Goal: Task Accomplishment & Management: Use online tool/utility

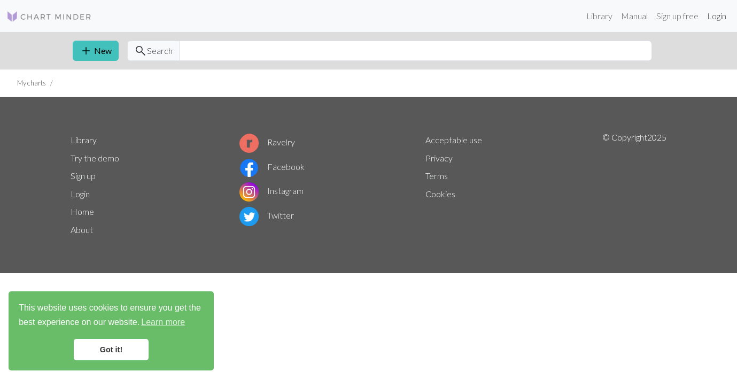
click at [717, 16] on link "Login" at bounding box center [717, 15] width 28 height 21
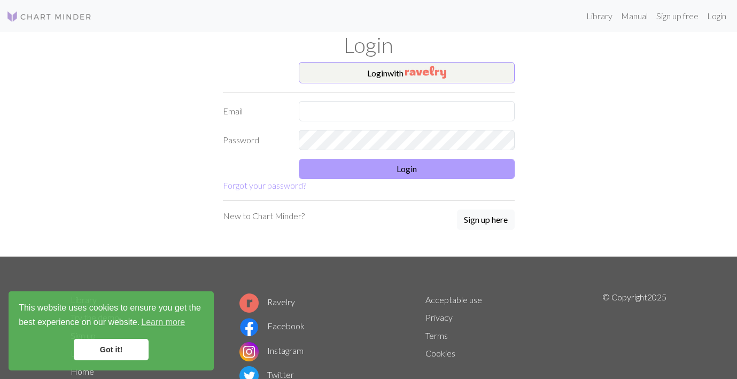
click at [390, 168] on button "Login" at bounding box center [407, 169] width 216 height 20
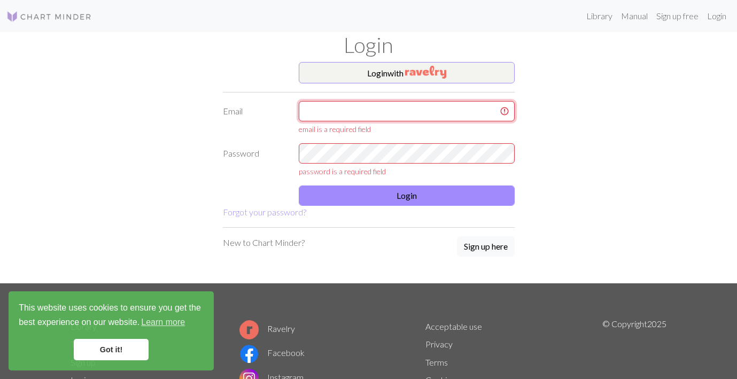
click at [488, 112] on input "text" at bounding box center [407, 111] width 216 height 20
click at [413, 74] on img "button" at bounding box center [425, 72] width 41 height 13
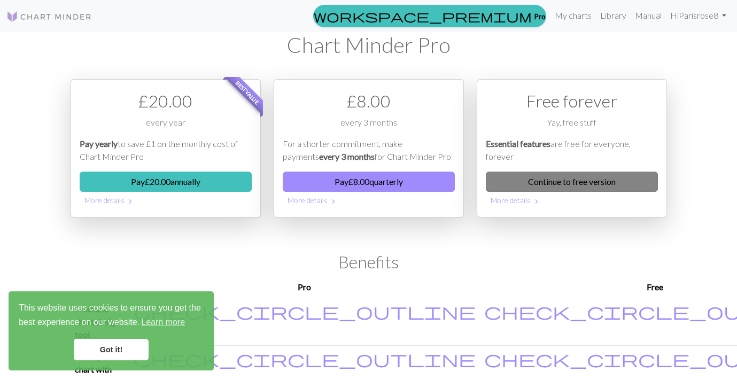
click at [582, 181] on link "Continue to free version" at bounding box center [572, 182] width 172 height 20
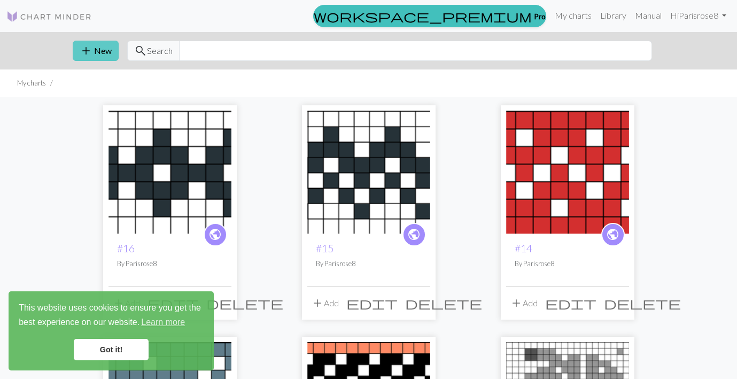
click at [94, 51] on button "add New" at bounding box center [96, 51] width 46 height 20
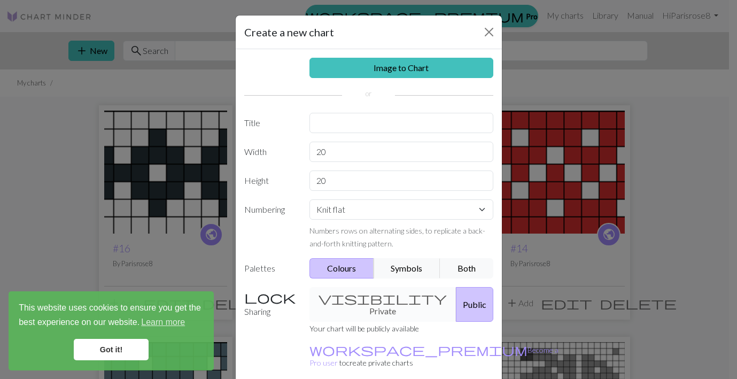
click at [126, 353] on link "Got it!" at bounding box center [111, 349] width 75 height 21
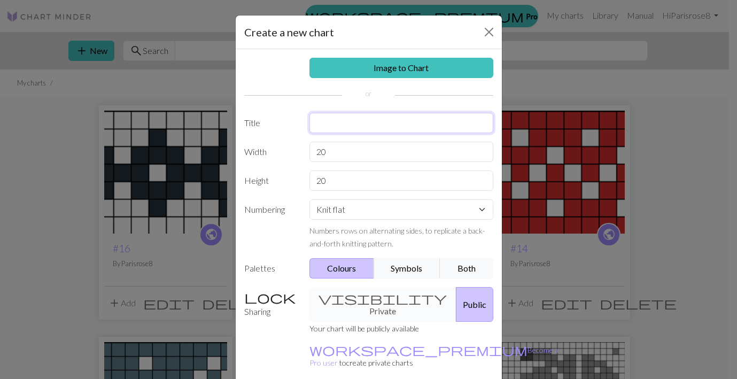
click at [331, 125] on input "text" at bounding box center [401, 123] width 184 height 20
type input "Haunted mansion"
click at [326, 152] on input "20" at bounding box center [401, 152] width 184 height 20
type input "2"
type input "144"
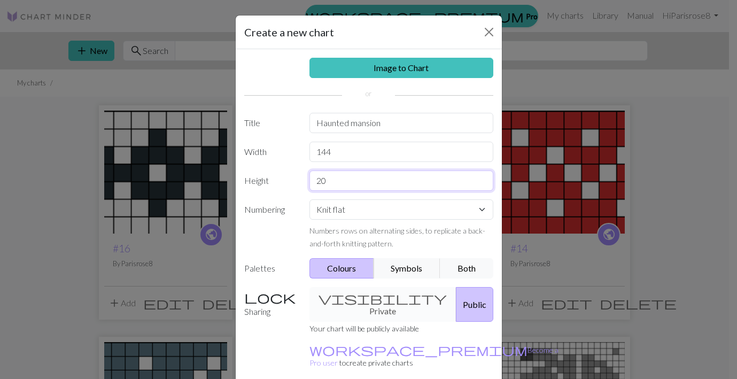
click at [322, 176] on input "20" at bounding box center [401, 181] width 184 height 20
type input "2"
type input "5"
click at [312, 184] on input "text" at bounding box center [401, 181] width 184 height 20
type input "52"
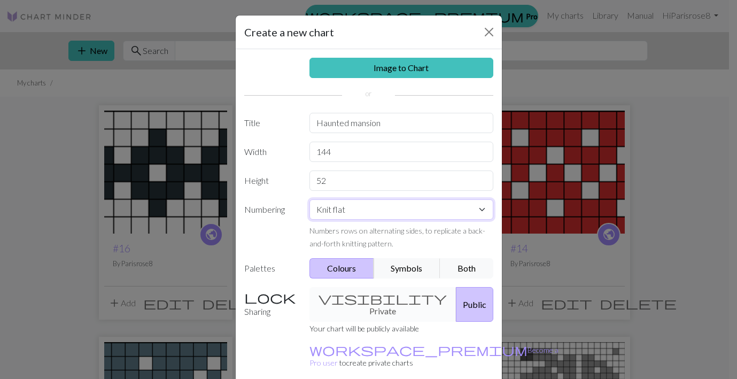
click at [361, 211] on select "Knit flat Knit in the round Lace knitting Cross stitch" at bounding box center [401, 209] width 184 height 20
select select "round"
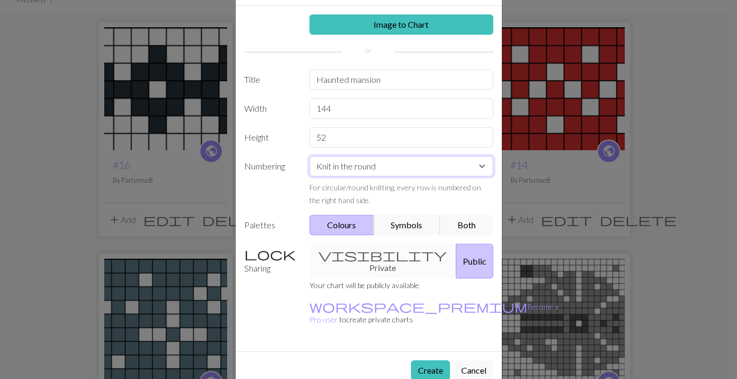
scroll to position [88, 0]
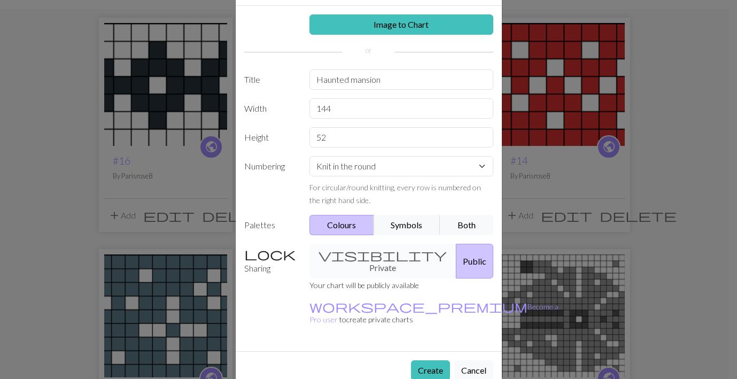
click at [376, 252] on div "visibility Private Public" at bounding box center [401, 261] width 197 height 35
click at [362, 261] on div "visibility Private Public" at bounding box center [401, 261] width 197 height 35
click at [334, 257] on div "visibility Private Public" at bounding box center [401, 261] width 197 height 35
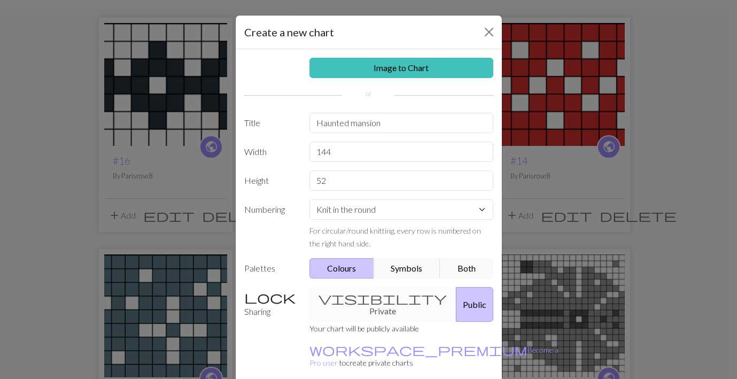
scroll to position [0, 0]
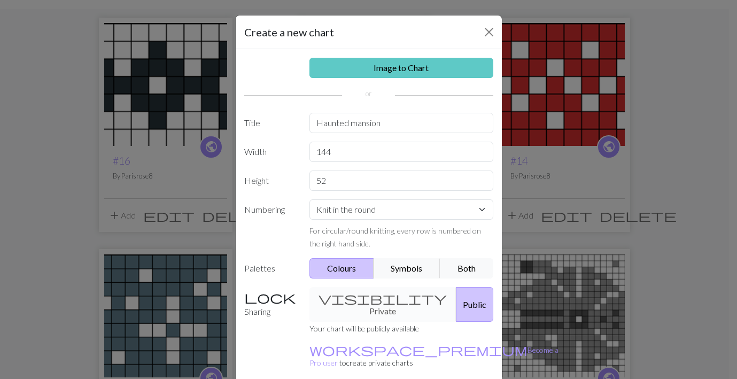
click at [391, 70] on link "Image to Chart" at bounding box center [401, 68] width 184 height 20
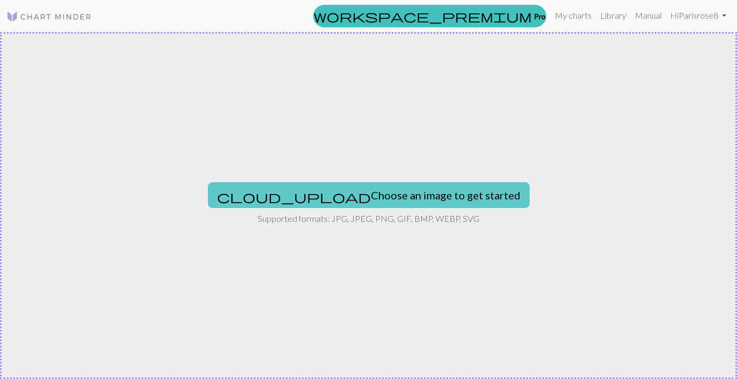
click at [359, 197] on button "cloud_upload Choose an image to get started" at bounding box center [369, 195] width 322 height 26
click at [412, 185] on button "cloud_upload Choose an image to get started" at bounding box center [369, 195] width 322 height 26
click at [338, 194] on button "cloud_upload Choose an image to get started" at bounding box center [369, 195] width 322 height 26
click at [329, 192] on button "cloud_upload Choose an image to get started" at bounding box center [369, 195] width 322 height 26
click at [371, 193] on button "cloud_upload Choose an image to get started" at bounding box center [369, 195] width 322 height 26
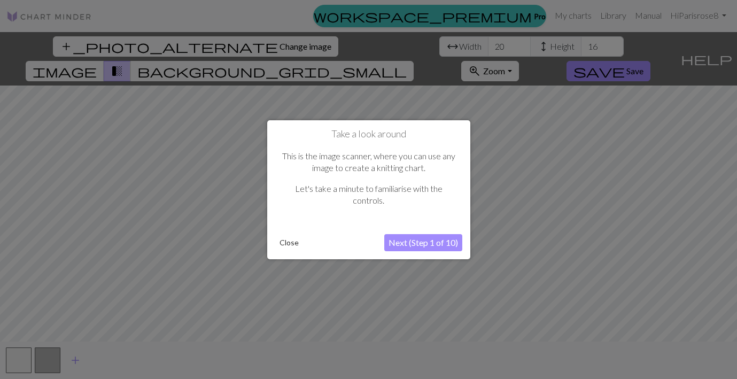
click at [412, 244] on button "Next (Step 1 of 10)" at bounding box center [423, 242] width 78 height 17
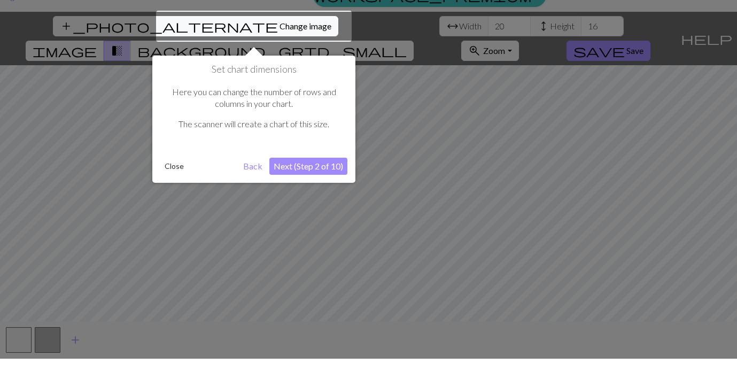
click at [243, 31] on div at bounding box center [254, 46] width 196 height 31
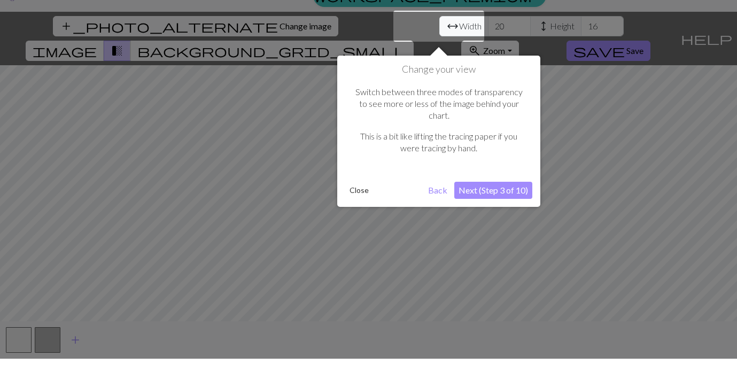
click at [501, 202] on button "Next (Step 3 of 10)" at bounding box center [493, 210] width 78 height 17
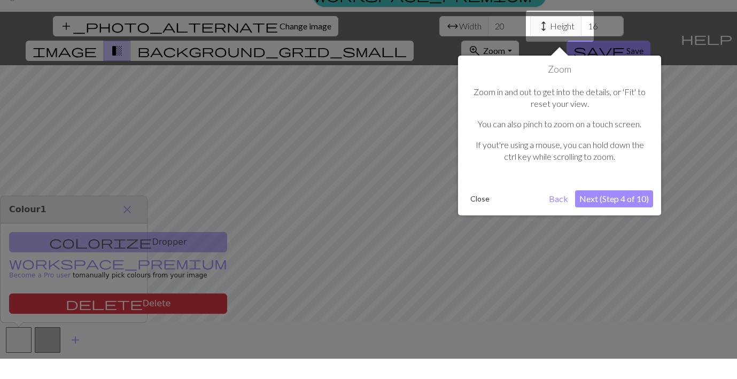
click at [610, 211] on button "Next (Step 4 of 10)" at bounding box center [614, 219] width 78 height 17
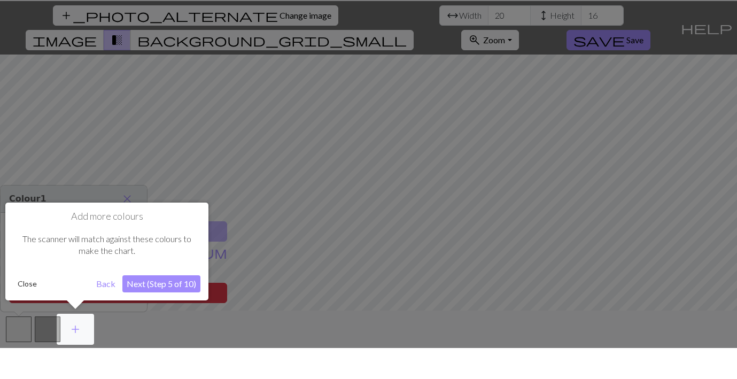
click at [168, 306] on button "Next (Step 5 of 10)" at bounding box center [161, 314] width 78 height 17
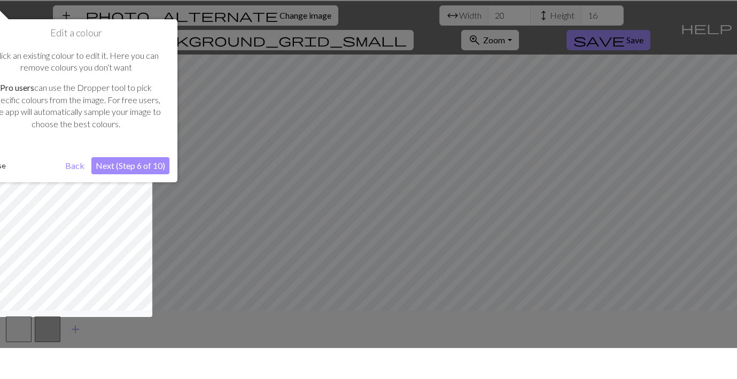
click at [141, 188] on button "Next (Step 6 of 10)" at bounding box center [130, 196] width 78 height 17
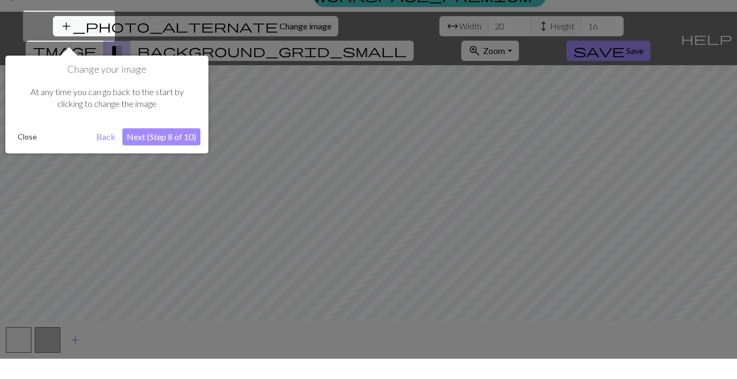
click at [152, 149] on button "Next (Step 8 of 10)" at bounding box center [161, 157] width 78 height 17
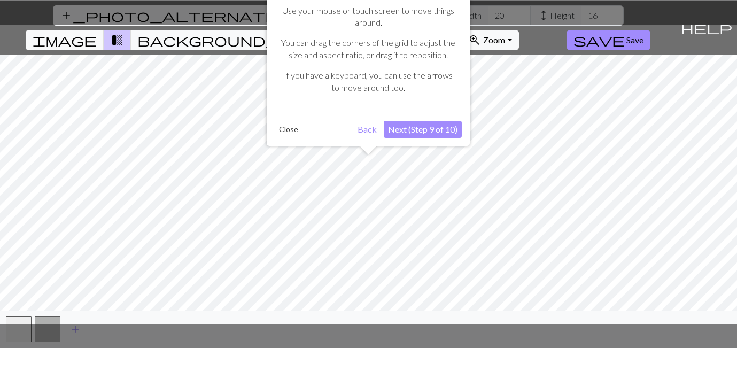
click at [413, 152] on button "Next (Step 9 of 10)" at bounding box center [423, 160] width 78 height 17
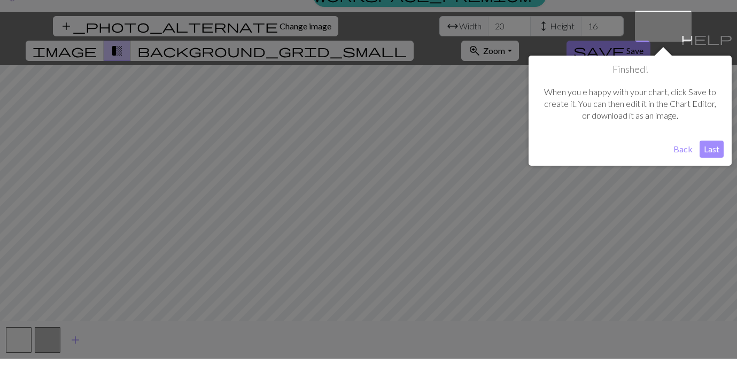
click at [716, 161] on button "Last" at bounding box center [712, 169] width 24 height 17
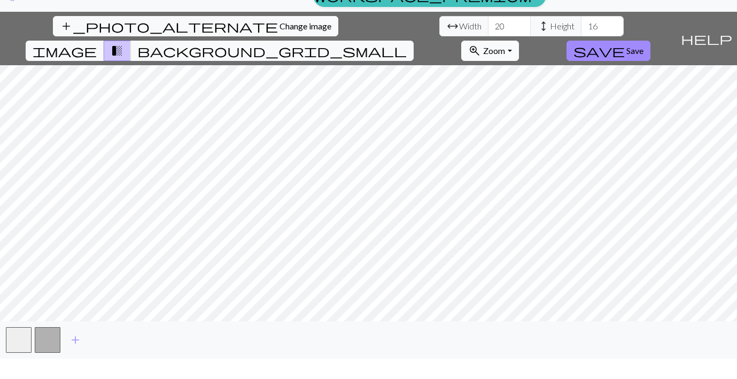
click at [518, 61] on button "zoom_in Zoom Zoom" at bounding box center [489, 71] width 57 height 20
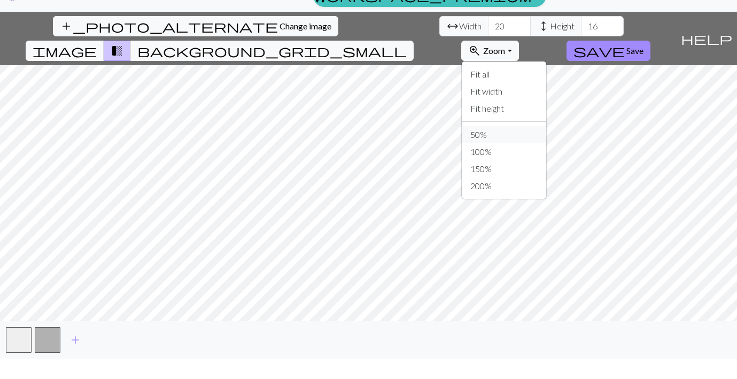
click at [546, 146] on button "50%" at bounding box center [504, 154] width 84 height 17
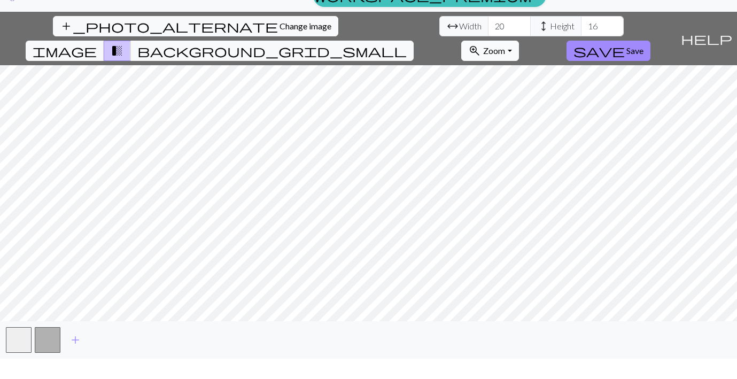
click at [518, 61] on button "zoom_in Zoom Zoom" at bounding box center [489, 71] width 57 height 20
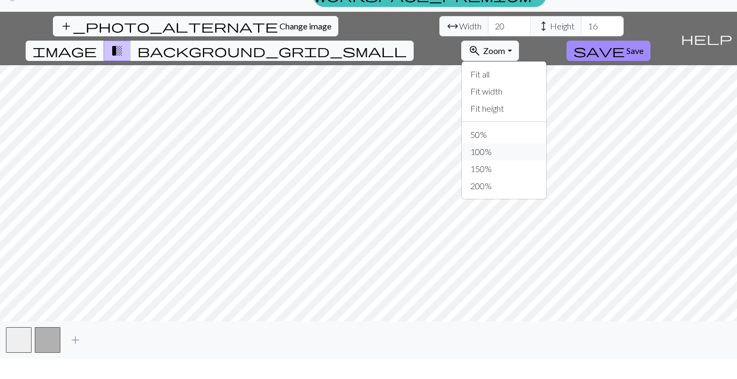
click at [546, 164] on button "100%" at bounding box center [504, 172] width 84 height 17
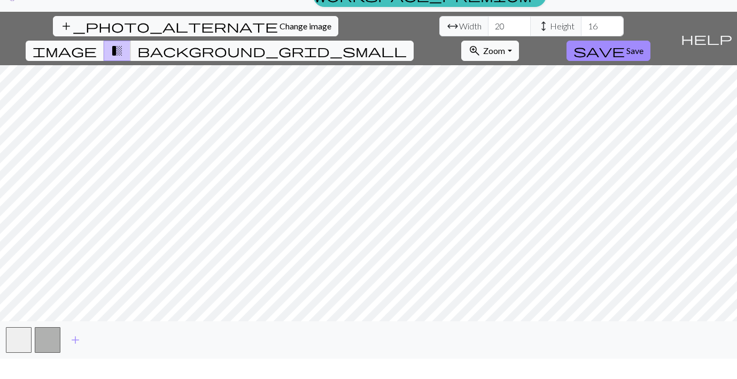
click at [97, 64] on span "image" at bounding box center [65, 71] width 64 height 15
click at [123, 64] on span "transition_fade" at bounding box center [117, 71] width 13 height 15
click at [97, 64] on span "image" at bounding box center [65, 71] width 64 height 15
click at [123, 64] on span "transition_fade" at bounding box center [117, 71] width 13 height 15
click at [488, 36] on input "20" at bounding box center [509, 46] width 43 height 20
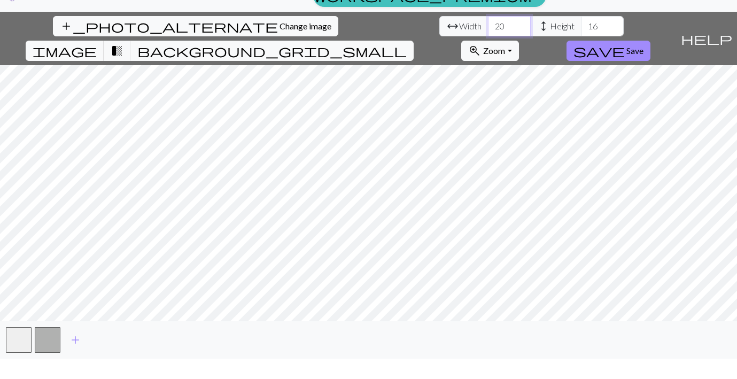
type input "2"
type input "1"
type input "24"
click at [581, 36] on input "17" at bounding box center [602, 46] width 43 height 20
click at [581, 36] on input "18" at bounding box center [602, 46] width 43 height 20
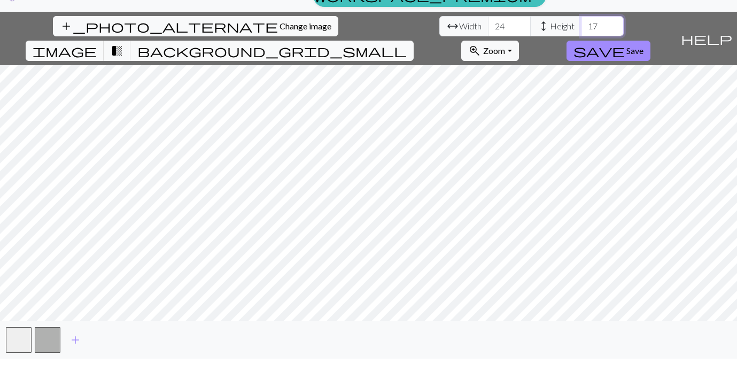
click at [581, 36] on input "17" at bounding box center [602, 46] width 43 height 20
click at [581, 36] on input "18" at bounding box center [602, 46] width 43 height 20
click at [581, 36] on input "19" at bounding box center [602, 46] width 43 height 20
click at [581, 36] on input "20" at bounding box center [602, 46] width 43 height 20
click at [581, 36] on input "21" at bounding box center [602, 46] width 43 height 20
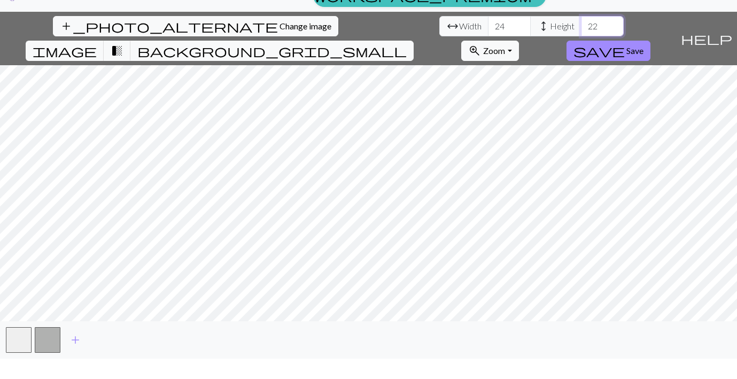
click at [581, 36] on input "22" at bounding box center [602, 46] width 43 height 20
click at [581, 36] on input "23" at bounding box center [602, 46] width 43 height 20
click at [581, 36] on input "24" at bounding box center [602, 46] width 43 height 20
click at [581, 36] on input "23" at bounding box center [602, 46] width 43 height 20
click at [581, 36] on input "22" at bounding box center [602, 46] width 43 height 20
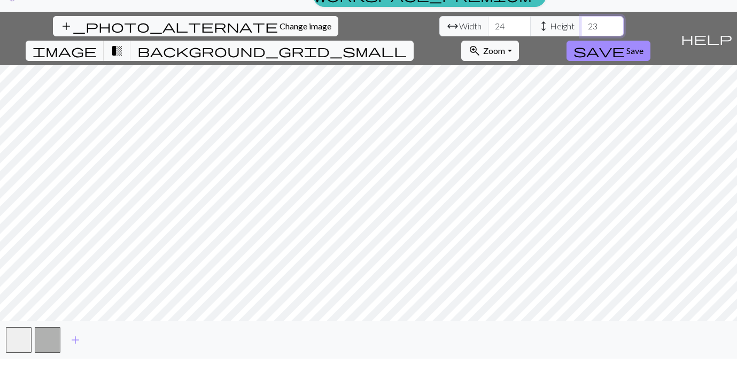
click at [581, 36] on input "23" at bounding box center [602, 46] width 43 height 20
click at [581, 36] on input "24" at bounding box center [602, 46] width 43 height 20
type input "2"
click at [97, 64] on span "image" at bounding box center [65, 71] width 64 height 15
click at [123, 64] on span "transition_fade" at bounding box center [117, 71] width 13 height 15
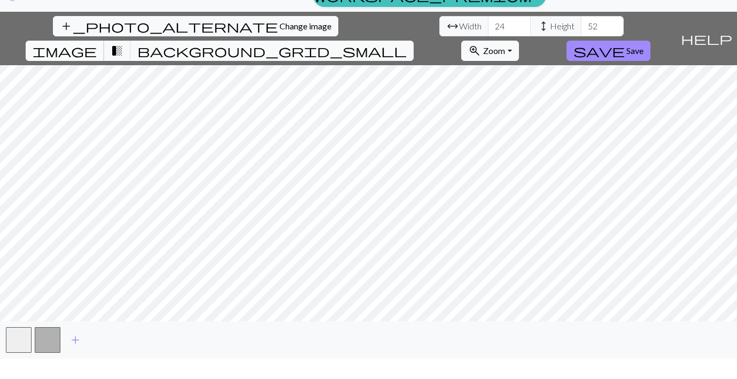
click at [97, 64] on span "image" at bounding box center [65, 71] width 64 height 15
click at [123, 64] on span "transition_fade" at bounding box center [117, 71] width 13 height 15
click at [97, 64] on span "image" at bounding box center [65, 71] width 64 height 15
click at [123, 64] on span "transition_fade" at bounding box center [117, 71] width 13 height 15
click at [97, 64] on span "image" at bounding box center [65, 71] width 64 height 15
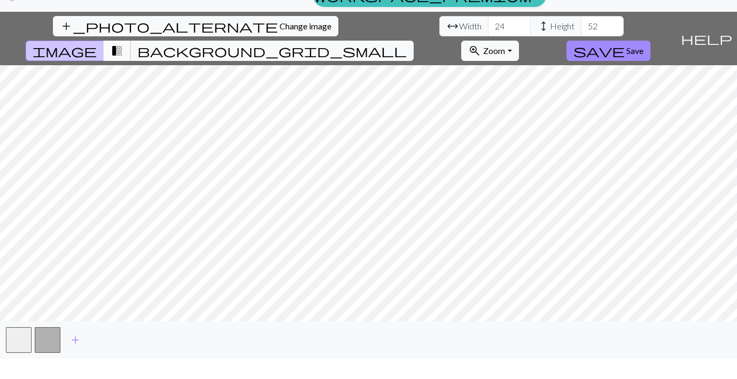
click at [123, 64] on span "transition_fade" at bounding box center [117, 71] width 13 height 15
click at [581, 36] on input "52" at bounding box center [602, 46] width 43 height 20
type input "5"
type input "6"
type input "52"
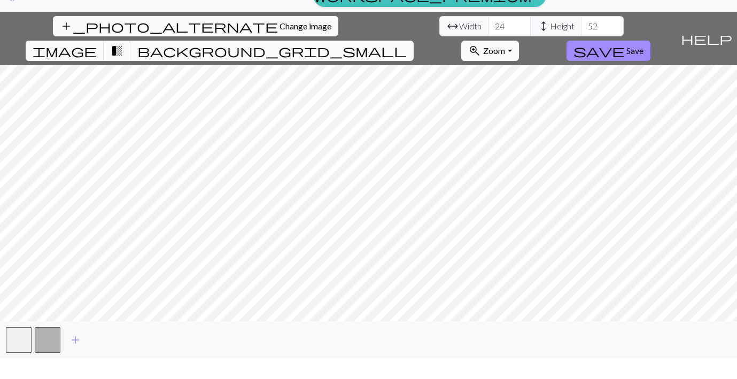
click at [505, 66] on span "Zoom" at bounding box center [494, 71] width 22 height 10
click at [337, 357] on div "add_photo_alternate Change image arrow_range Width 24 height Height 52 image tr…" at bounding box center [368, 205] width 737 height 347
click at [379, 32] on div "add_photo_alternate Change image arrow_range Width 24 height Height 52 image tr…" at bounding box center [368, 205] width 737 height 347
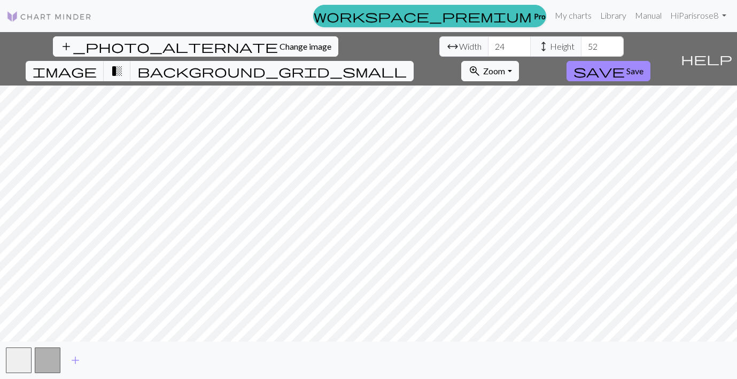
click at [351, 344] on div "add_photo_alternate Change image arrow_range Width 24 height Height 52 image tr…" at bounding box center [368, 205] width 737 height 347
click at [518, 61] on button "zoom_in Zoom Zoom" at bounding box center [489, 71] width 57 height 20
click at [546, 146] on button "50%" at bounding box center [504, 154] width 84 height 17
click at [505, 66] on span "Zoom" at bounding box center [494, 71] width 22 height 10
click at [546, 164] on button "100%" at bounding box center [504, 172] width 84 height 17
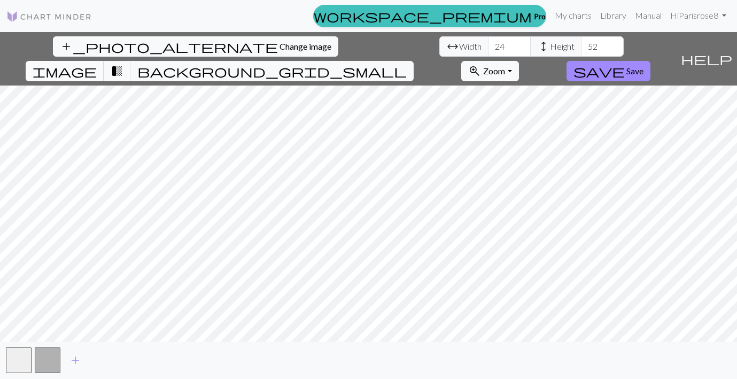
click at [97, 64] on span "image" at bounding box center [65, 71] width 64 height 15
click at [44, 371] on button "button" at bounding box center [48, 360] width 26 height 26
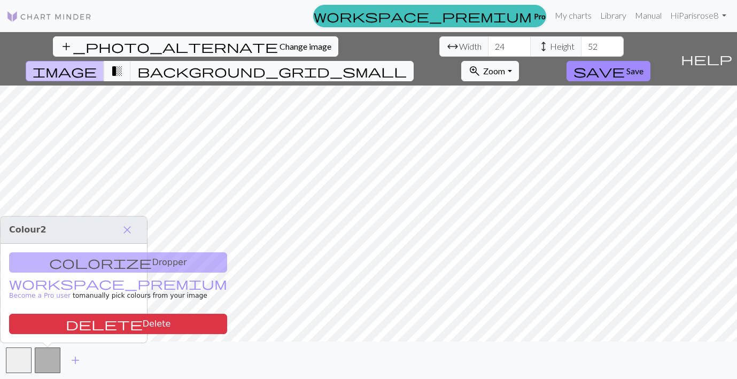
click at [93, 262] on div "colorize Dropper workspace_premium Become a Pro user to manually pick colours f…" at bounding box center [74, 293] width 146 height 99
click at [46, 359] on button "button" at bounding box center [48, 360] width 26 height 26
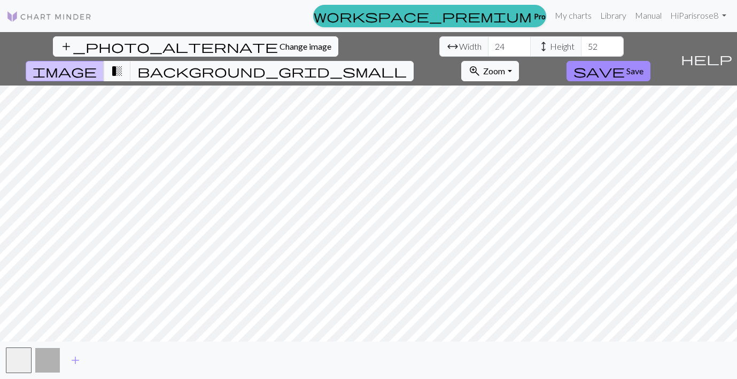
click at [48, 362] on button "button" at bounding box center [48, 360] width 26 height 26
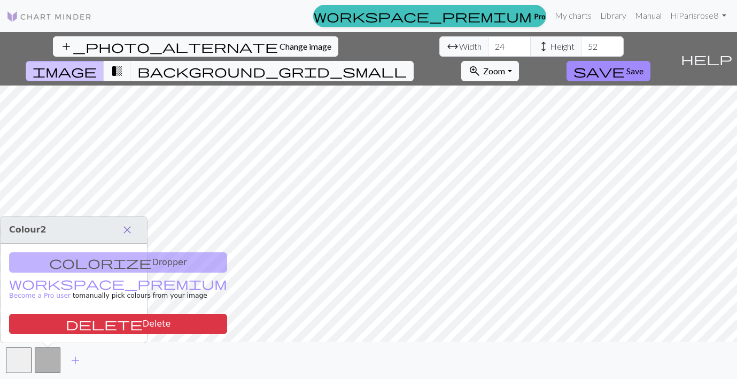
click at [127, 228] on span "close" at bounding box center [127, 229] width 13 height 15
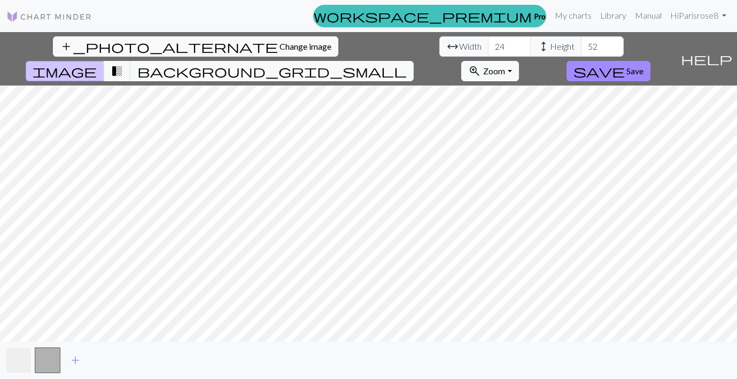
click at [23, 359] on button "button" at bounding box center [19, 360] width 26 height 26
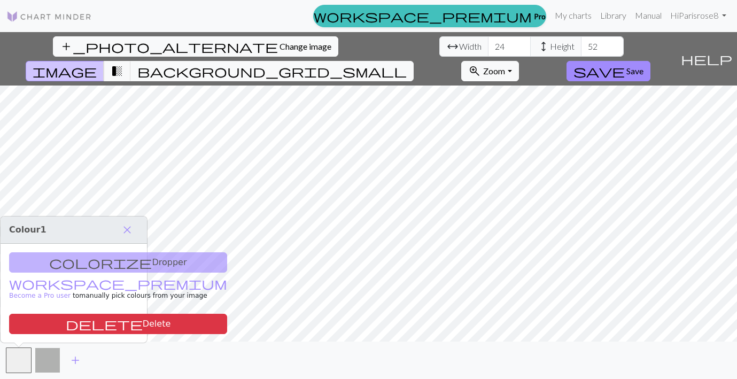
click at [49, 363] on button "button" at bounding box center [48, 360] width 26 height 26
click at [123, 64] on span "transition_fade" at bounding box center [117, 71] width 13 height 15
click at [407, 64] on span "background_grid_small" at bounding box center [271, 71] width 269 height 15
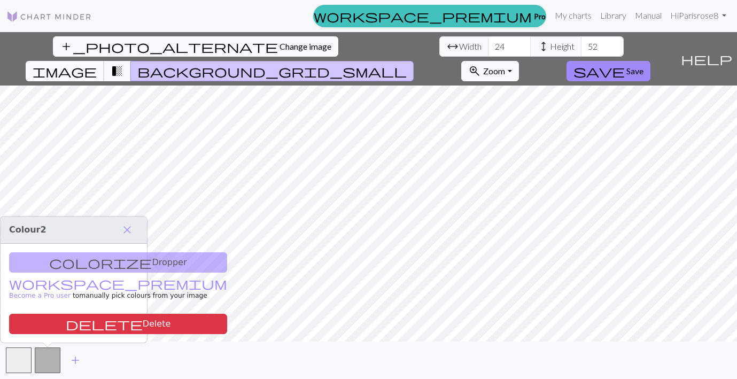
click at [97, 64] on span "image" at bounding box center [65, 71] width 64 height 15
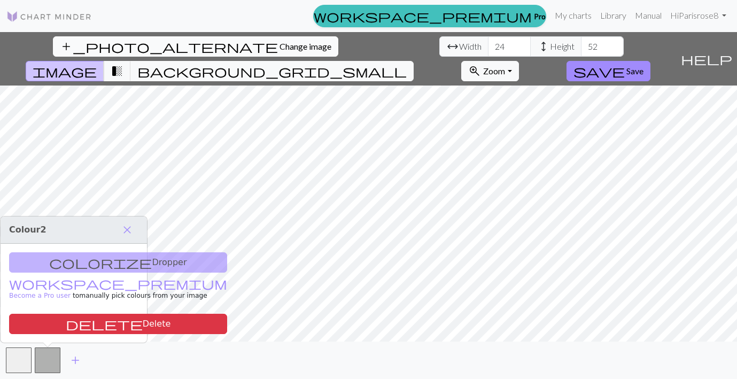
click at [280, 50] on span "Change image" at bounding box center [306, 46] width 52 height 10
click at [568, 14] on link "My charts" at bounding box center [573, 15] width 45 height 21
